Goal: Task Accomplishment & Management: Manage account settings

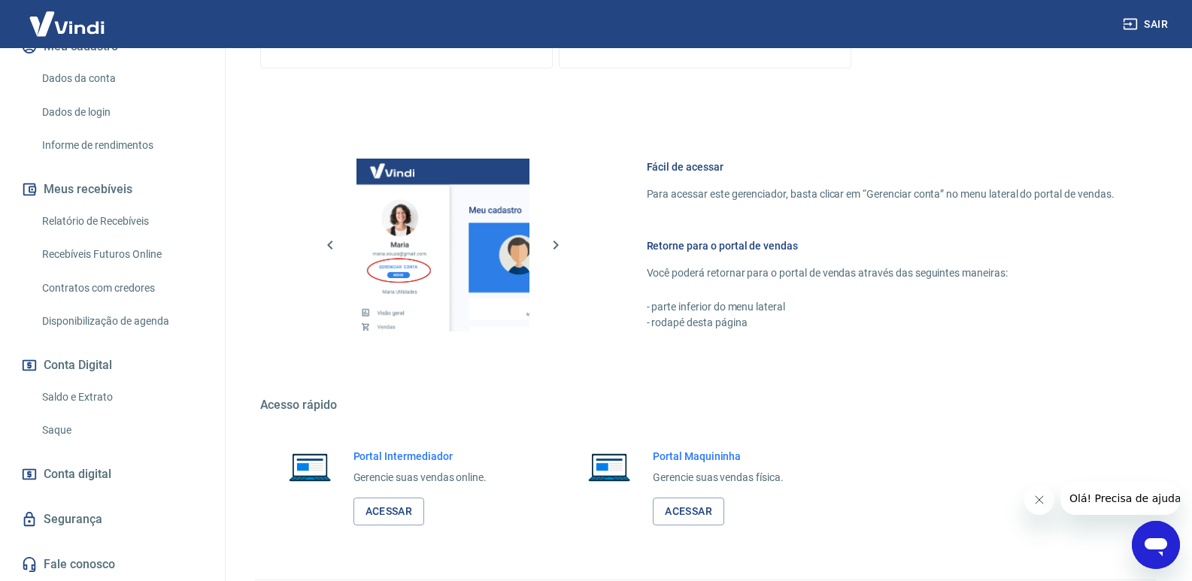
scroll to position [591, 0]
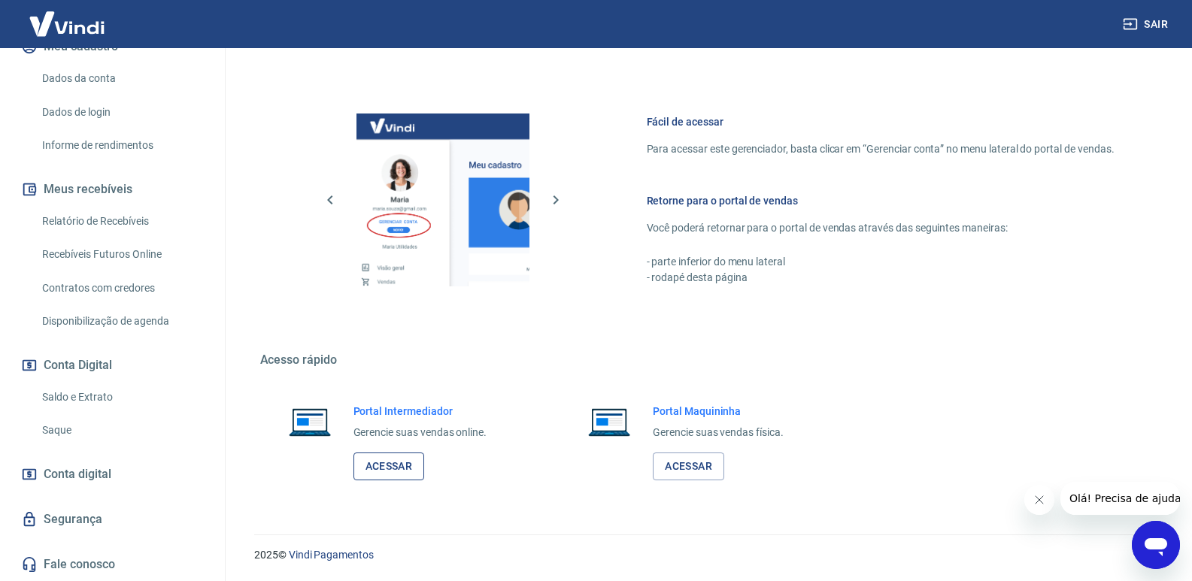
click at [380, 467] on link "Acessar" at bounding box center [388, 467] width 71 height 28
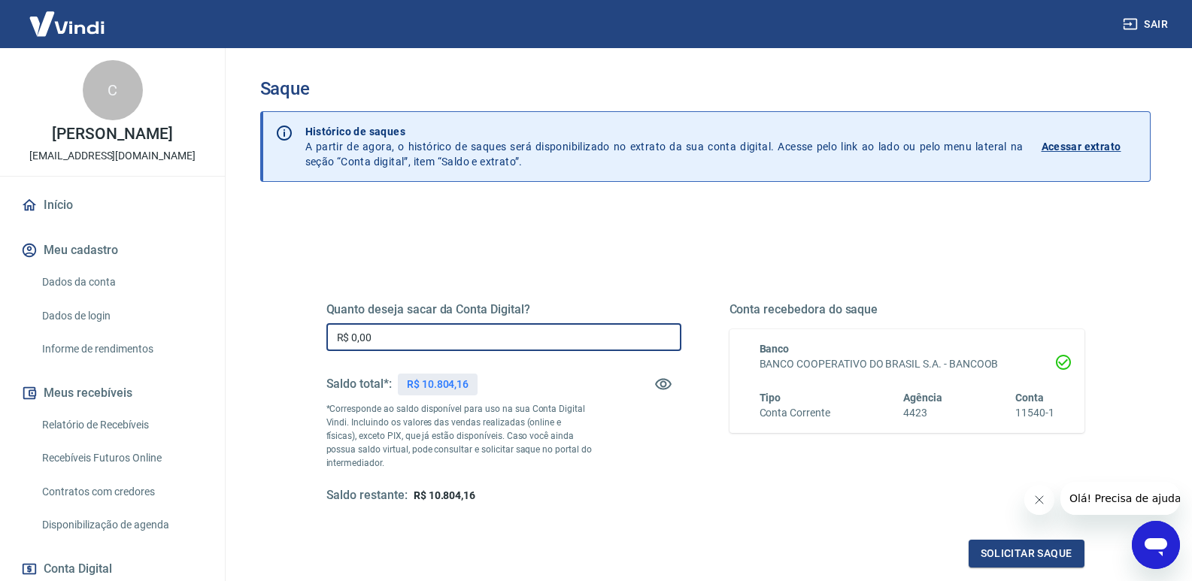
click at [458, 341] on input "R$ 0,00" at bounding box center [503, 337] width 355 height 28
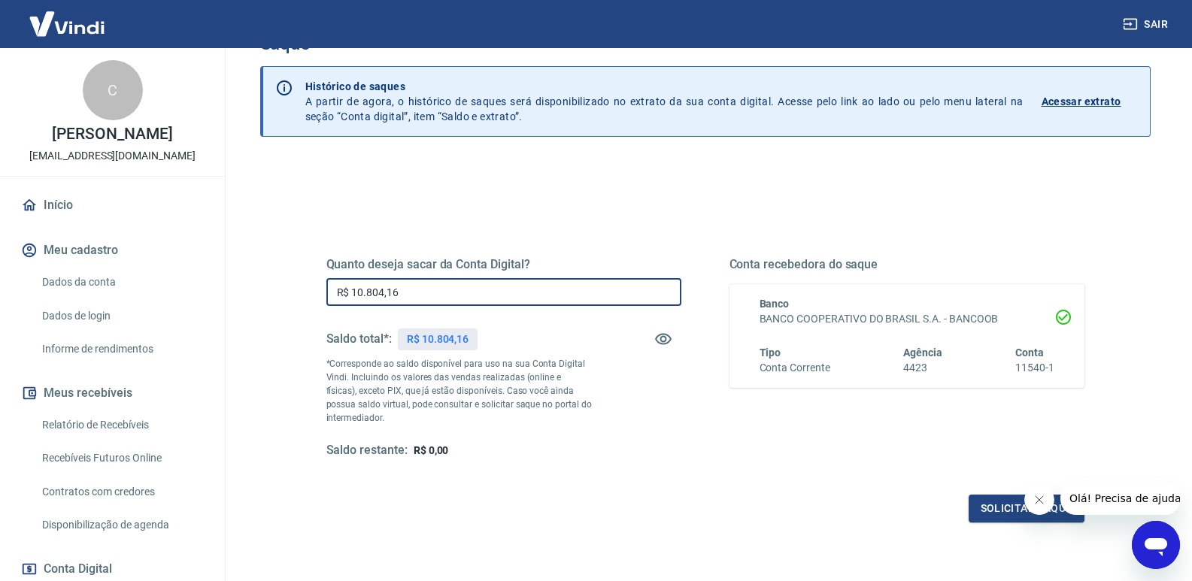
scroll to position [162, 0]
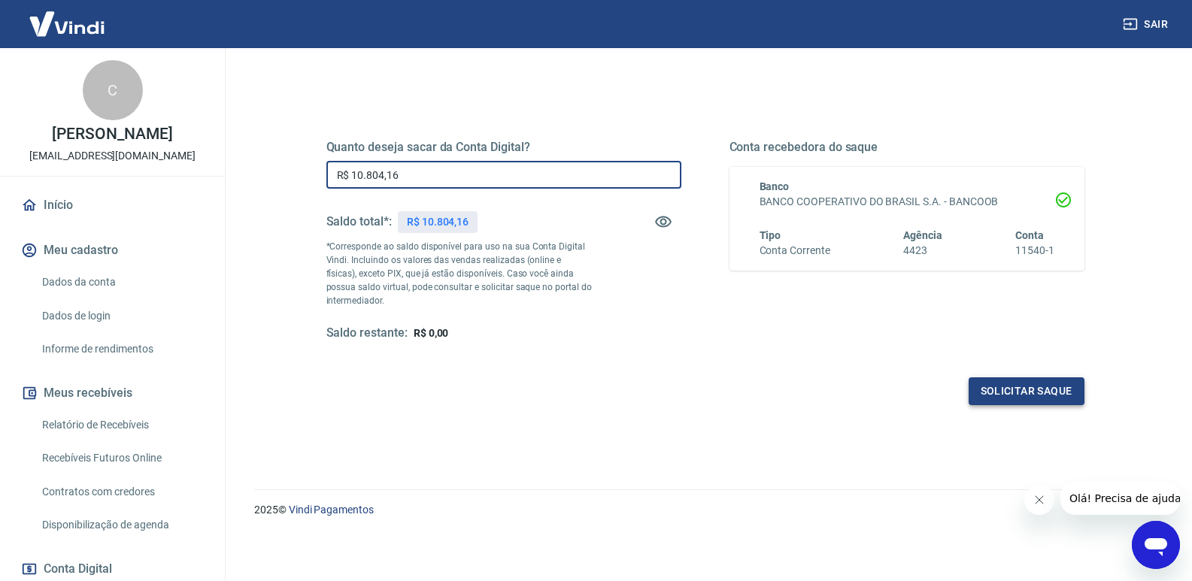
type input "R$ 10.804,16"
click at [997, 399] on button "Solicitar saque" at bounding box center [1027, 392] width 116 height 28
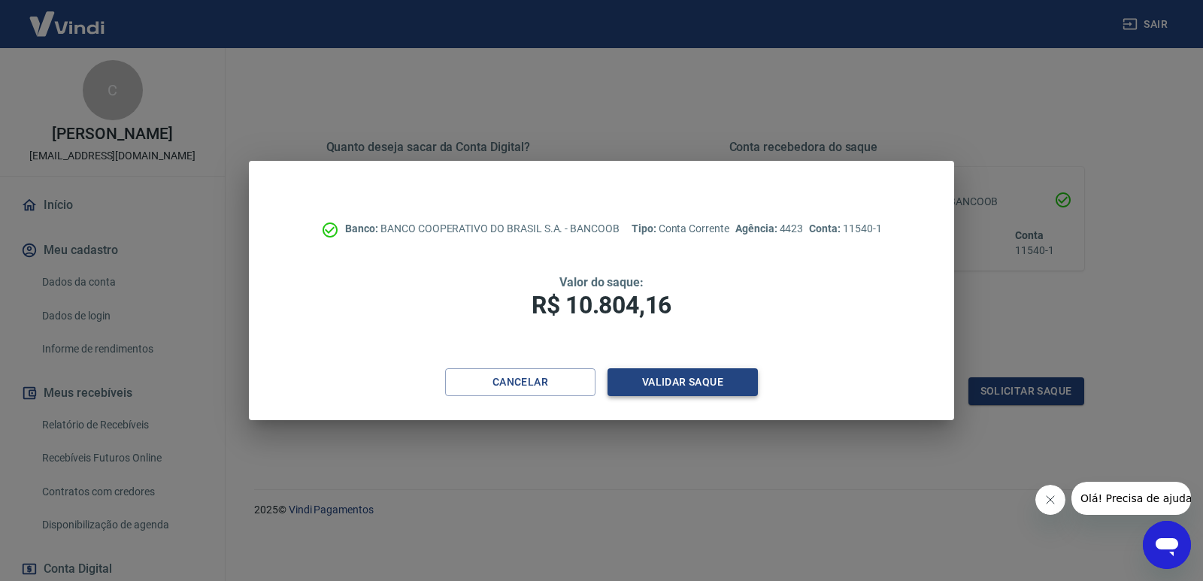
click at [730, 386] on button "Validar saque" at bounding box center [683, 383] width 150 height 28
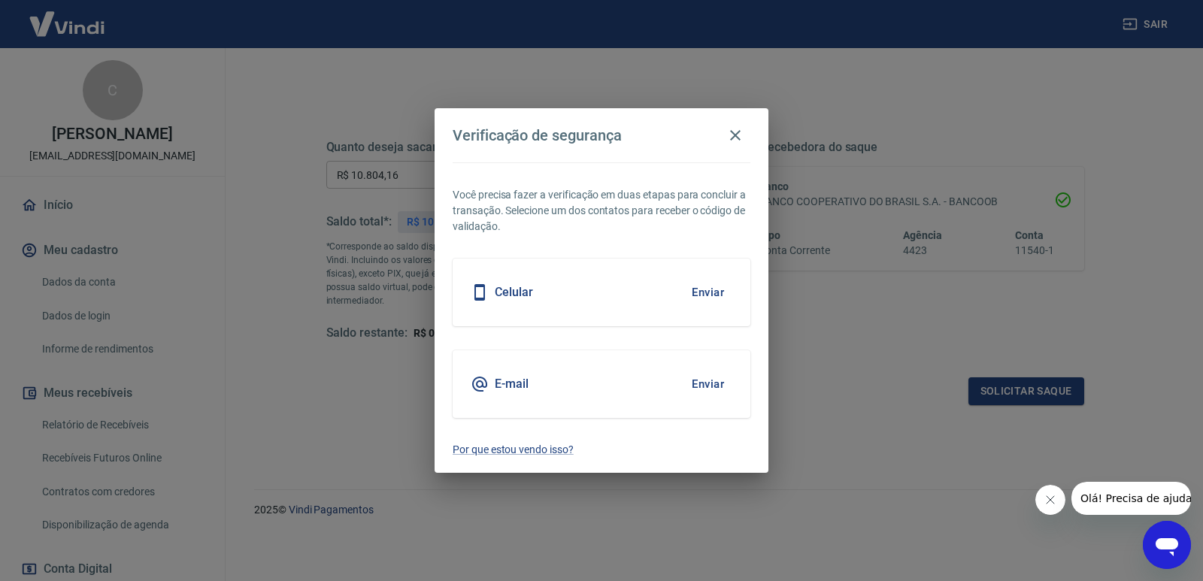
click at [718, 384] on button "Enviar" at bounding box center [708, 385] width 49 height 32
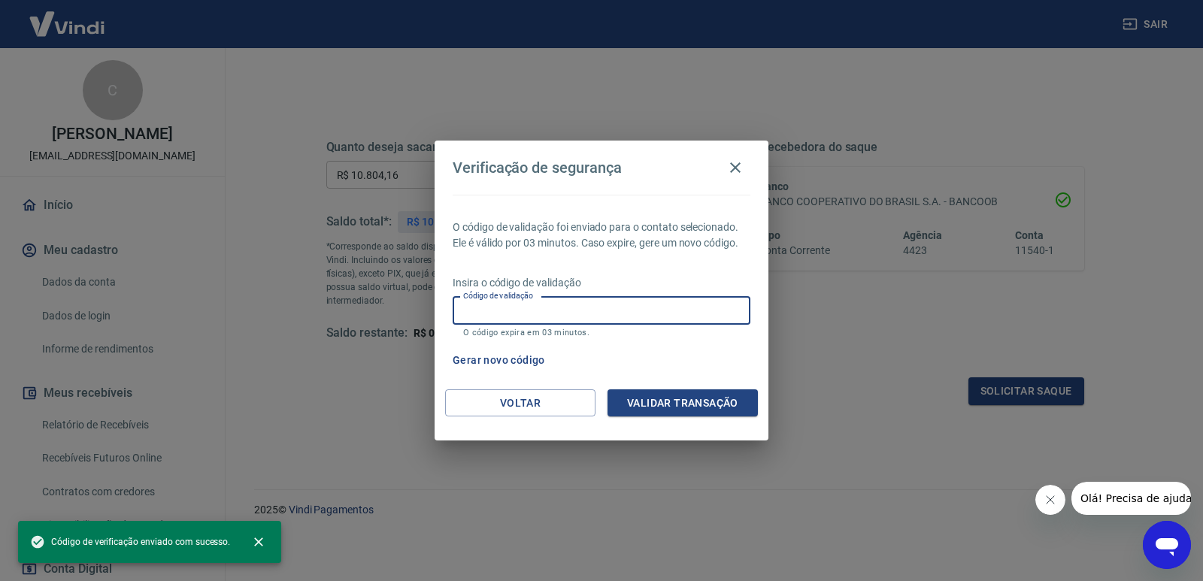
click at [589, 304] on input "Código de validação" at bounding box center [602, 311] width 298 height 28
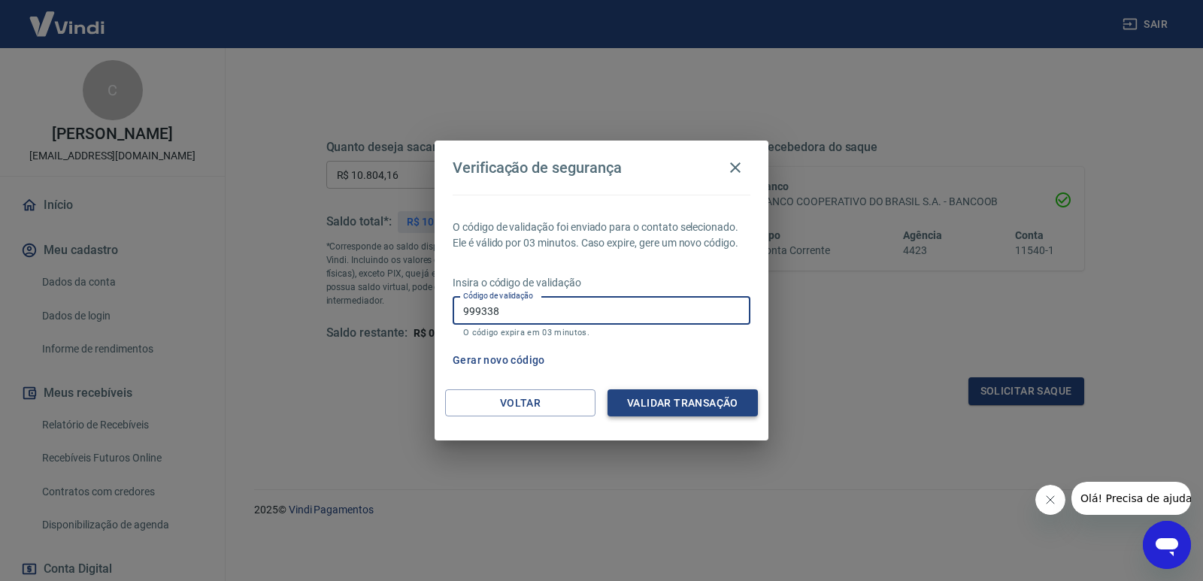
type input "999338"
click at [635, 400] on button "Validar transação" at bounding box center [683, 404] width 150 height 28
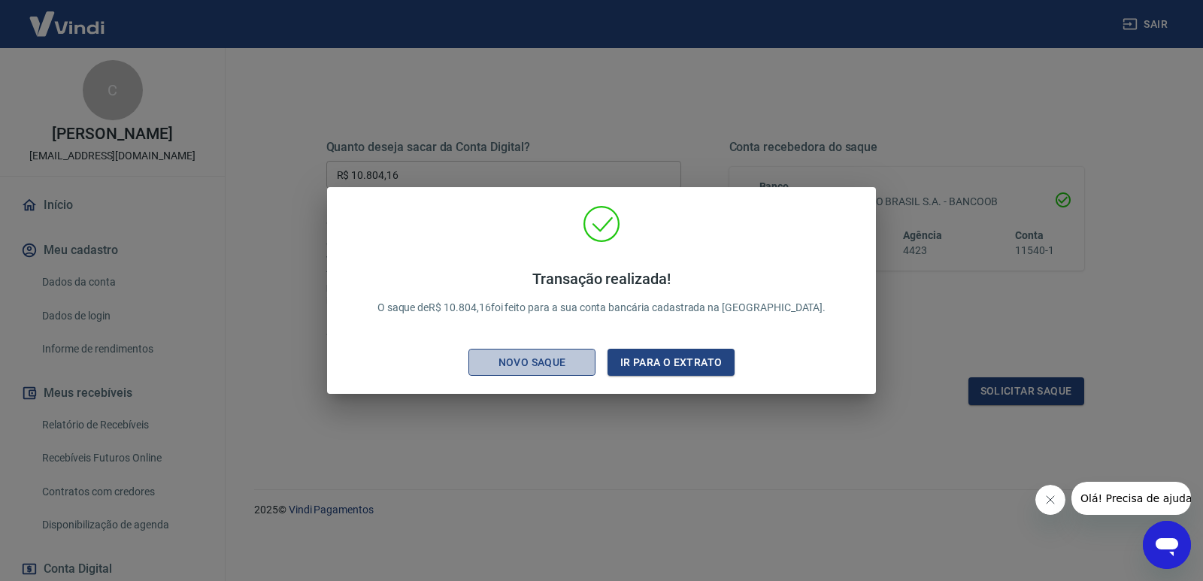
click at [567, 357] on div "Novo saque" at bounding box center [533, 362] width 104 height 19
